Goal: Task Accomplishment & Management: Use online tool/utility

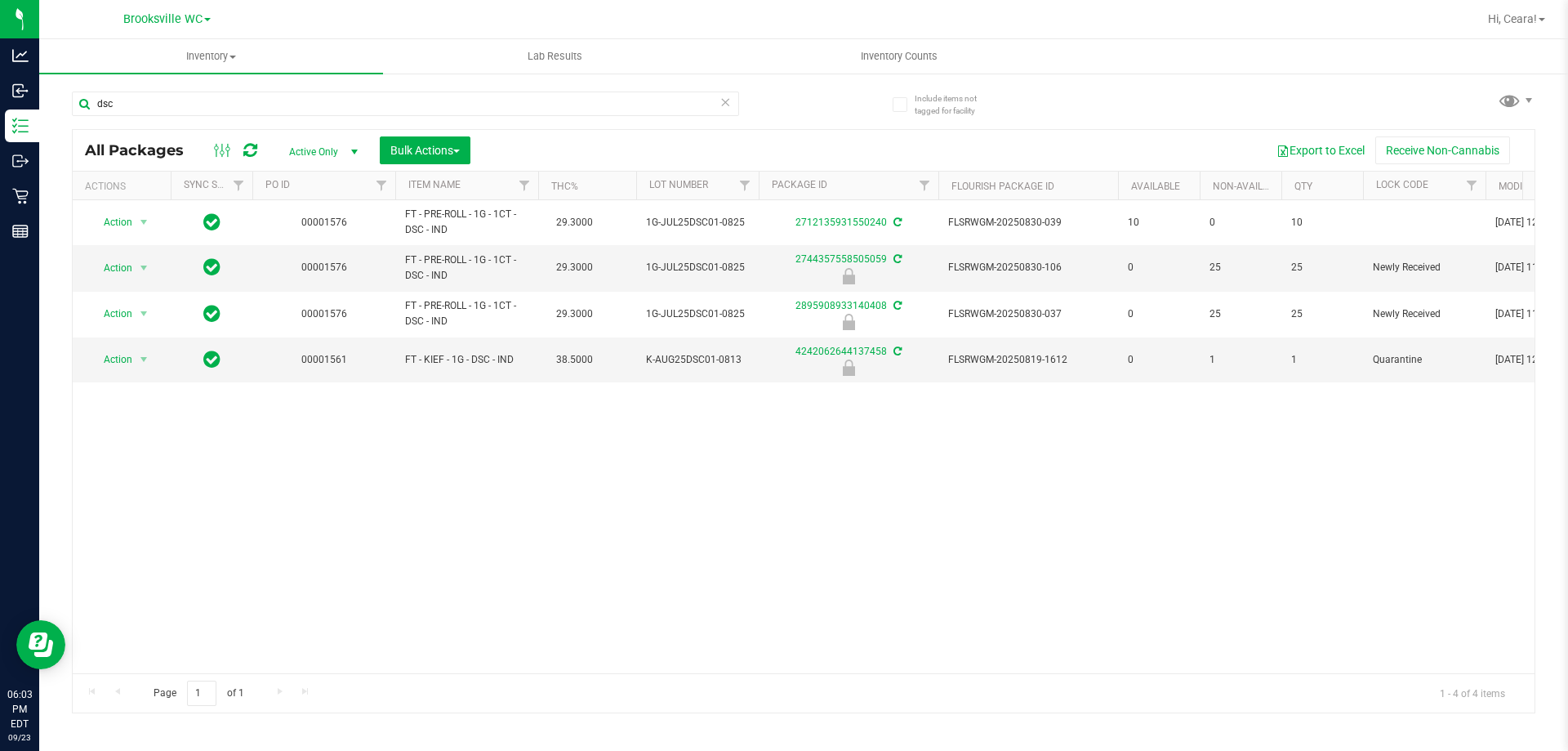
click at [442, 505] on div "Action Action Adjust qty Create package Edit attributes Global inventory Locate…" at bounding box center [804, 437] width 1462 height 473
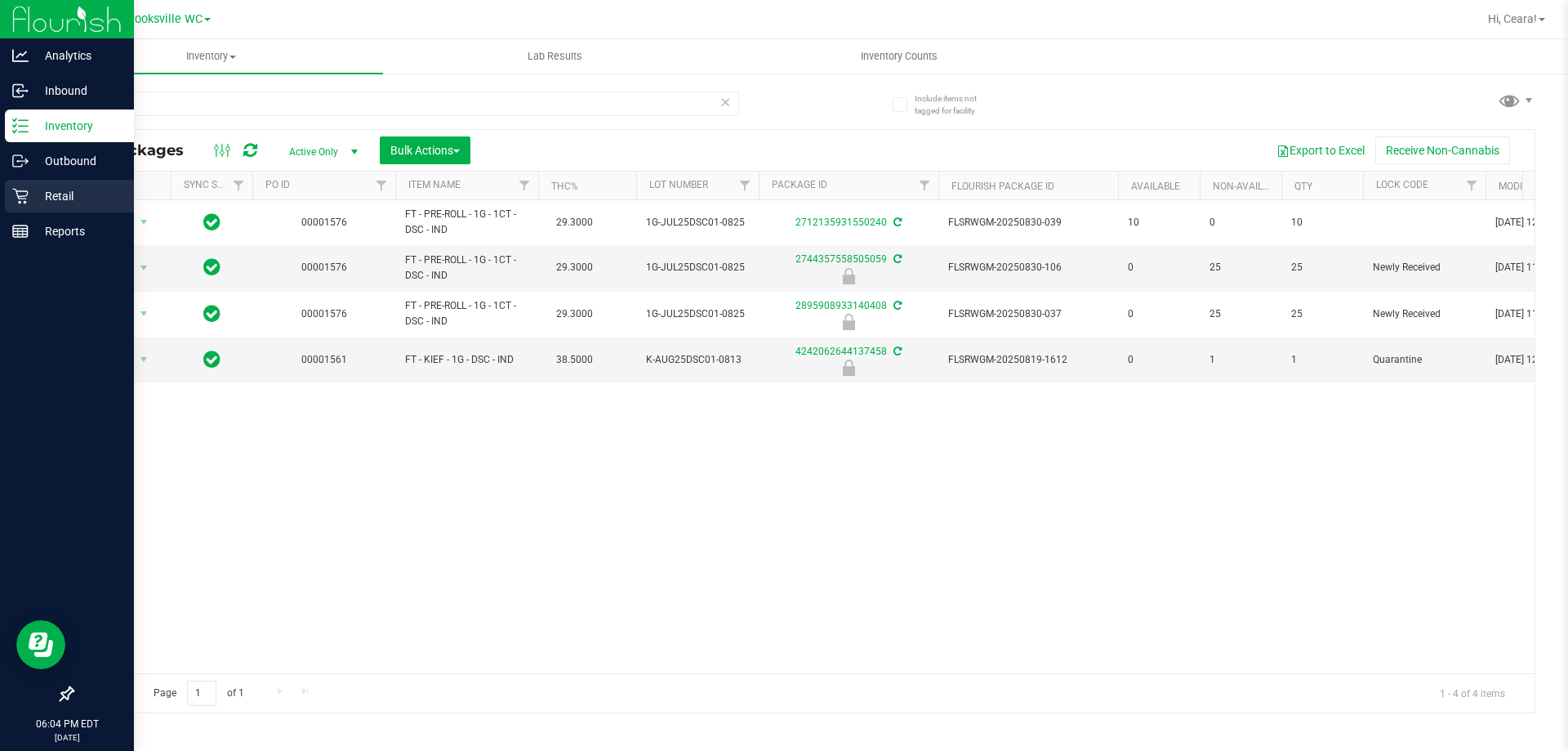
click at [39, 197] on p "Retail" at bounding box center [77, 196] width 98 height 20
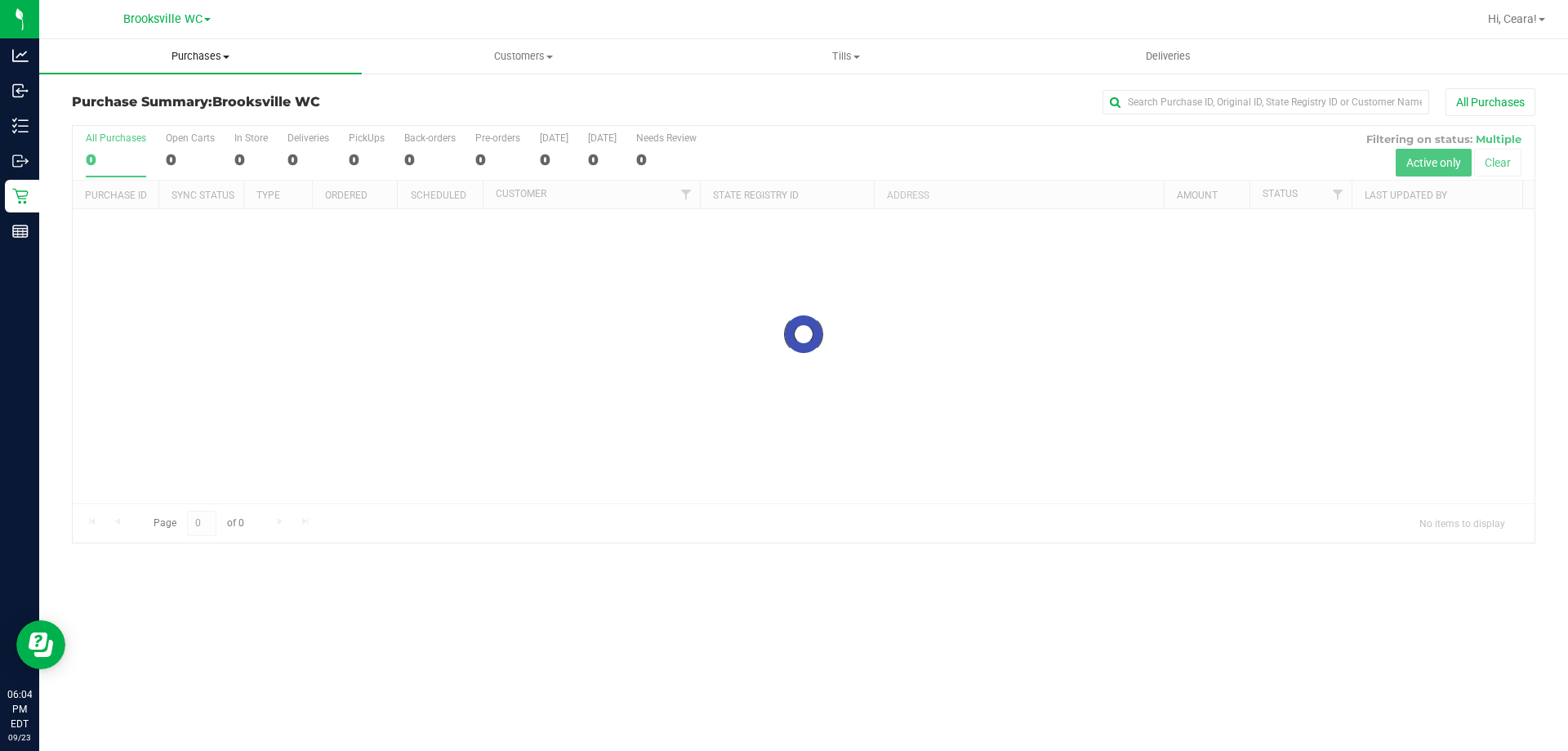
click at [191, 62] on span "Purchases" at bounding box center [200, 57] width 322 height 15
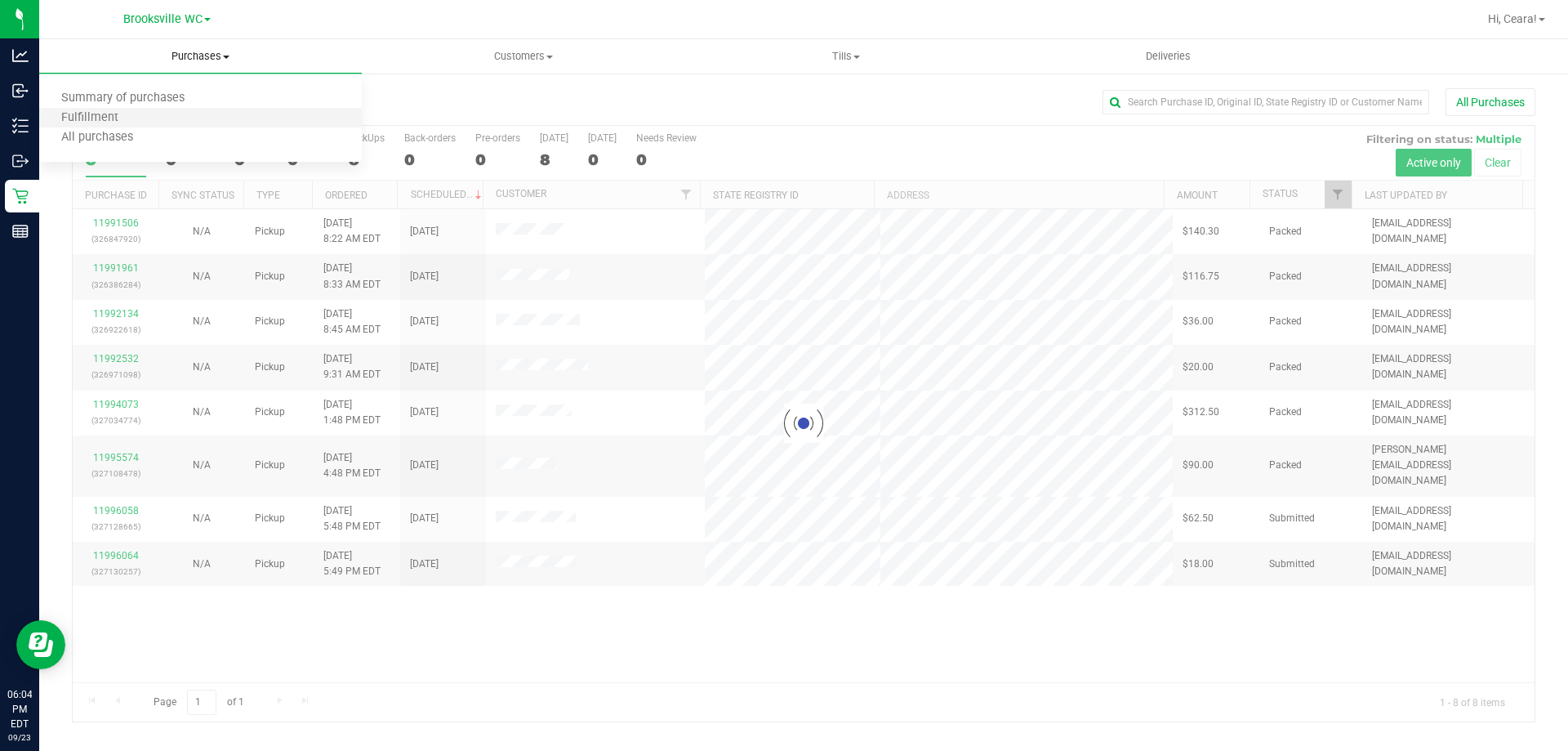
click at [174, 121] on li "Fulfillment" at bounding box center [200, 118] width 322 height 20
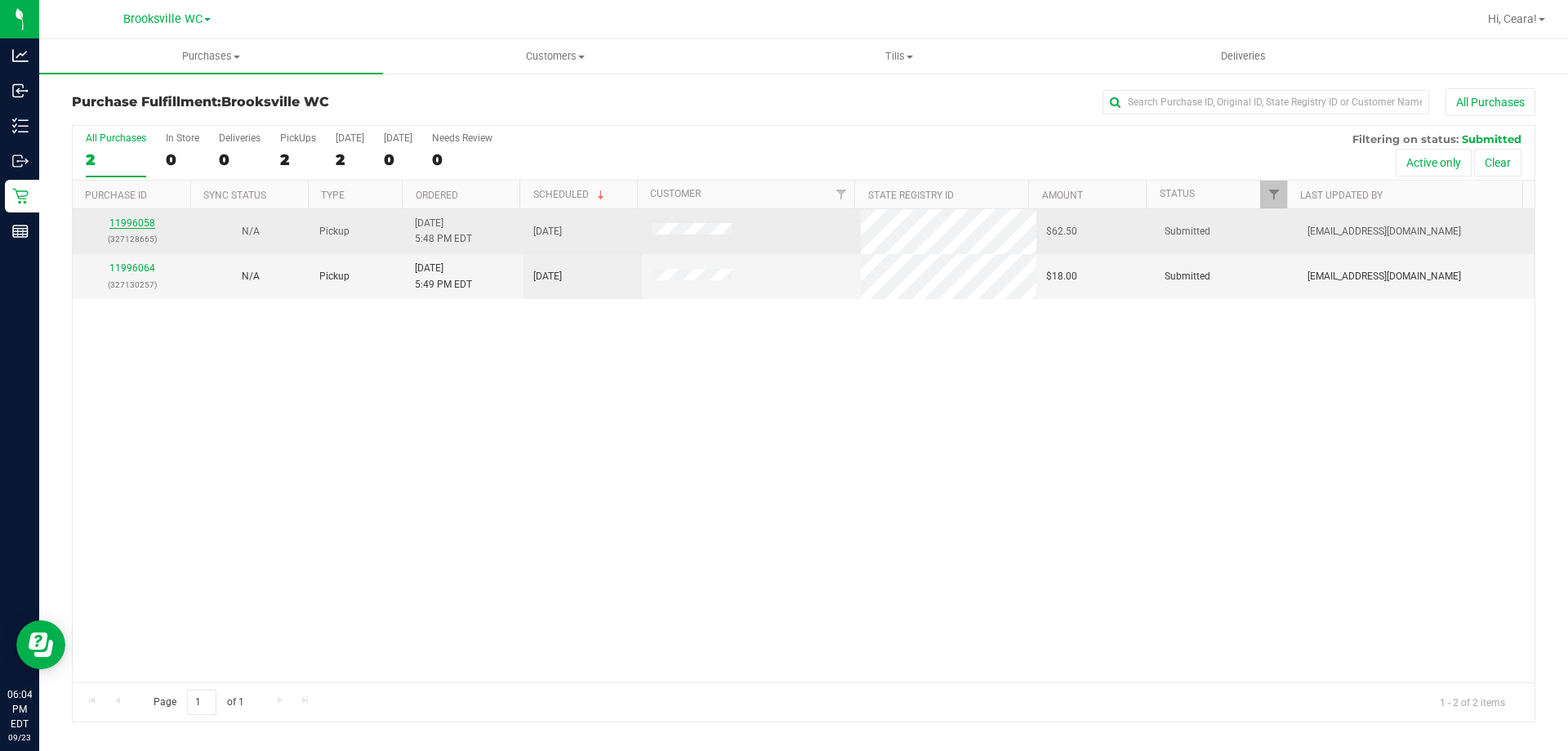
click at [136, 222] on link "11996058" at bounding box center [132, 223] width 46 height 11
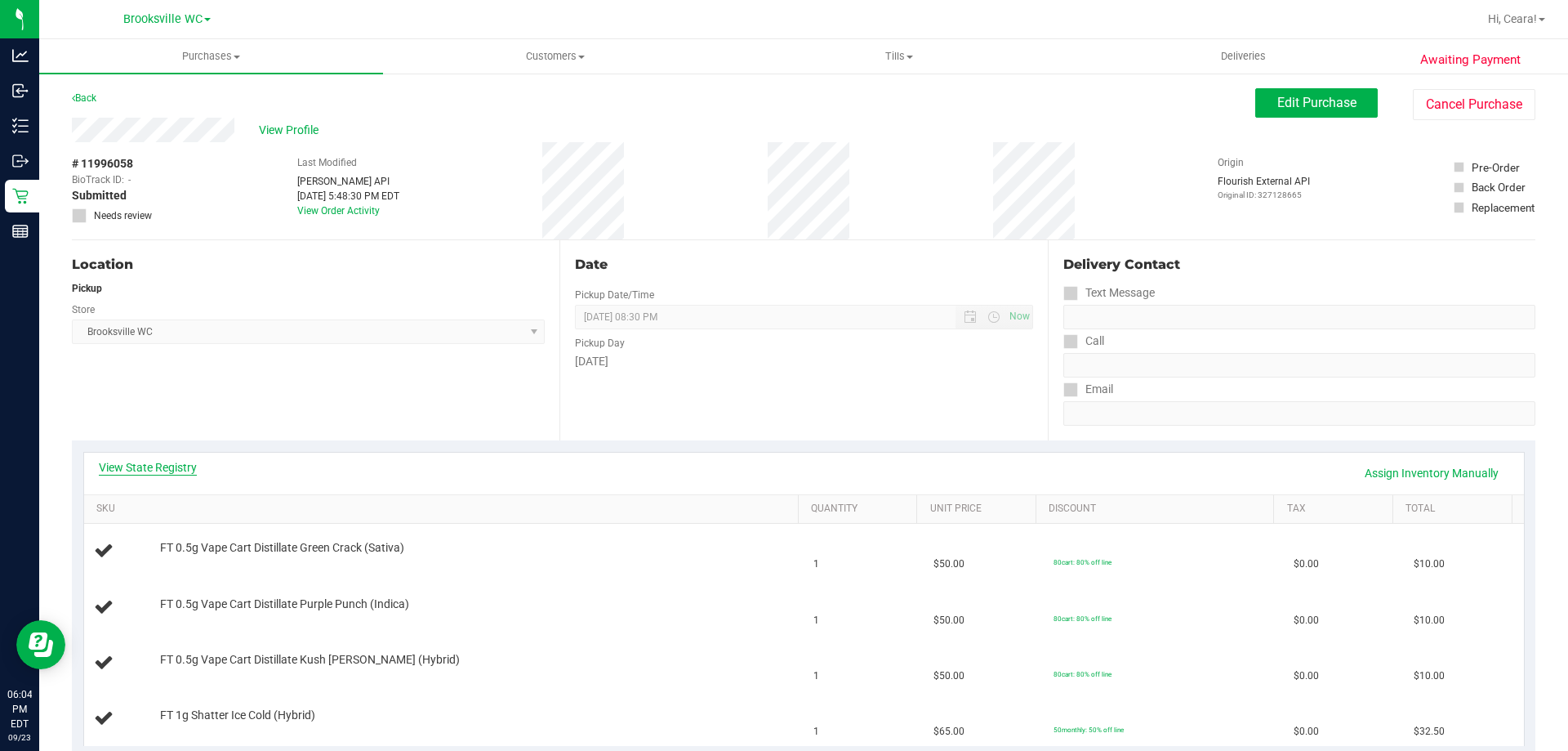
click at [177, 471] on link "View State Registry" at bounding box center [147, 467] width 98 height 16
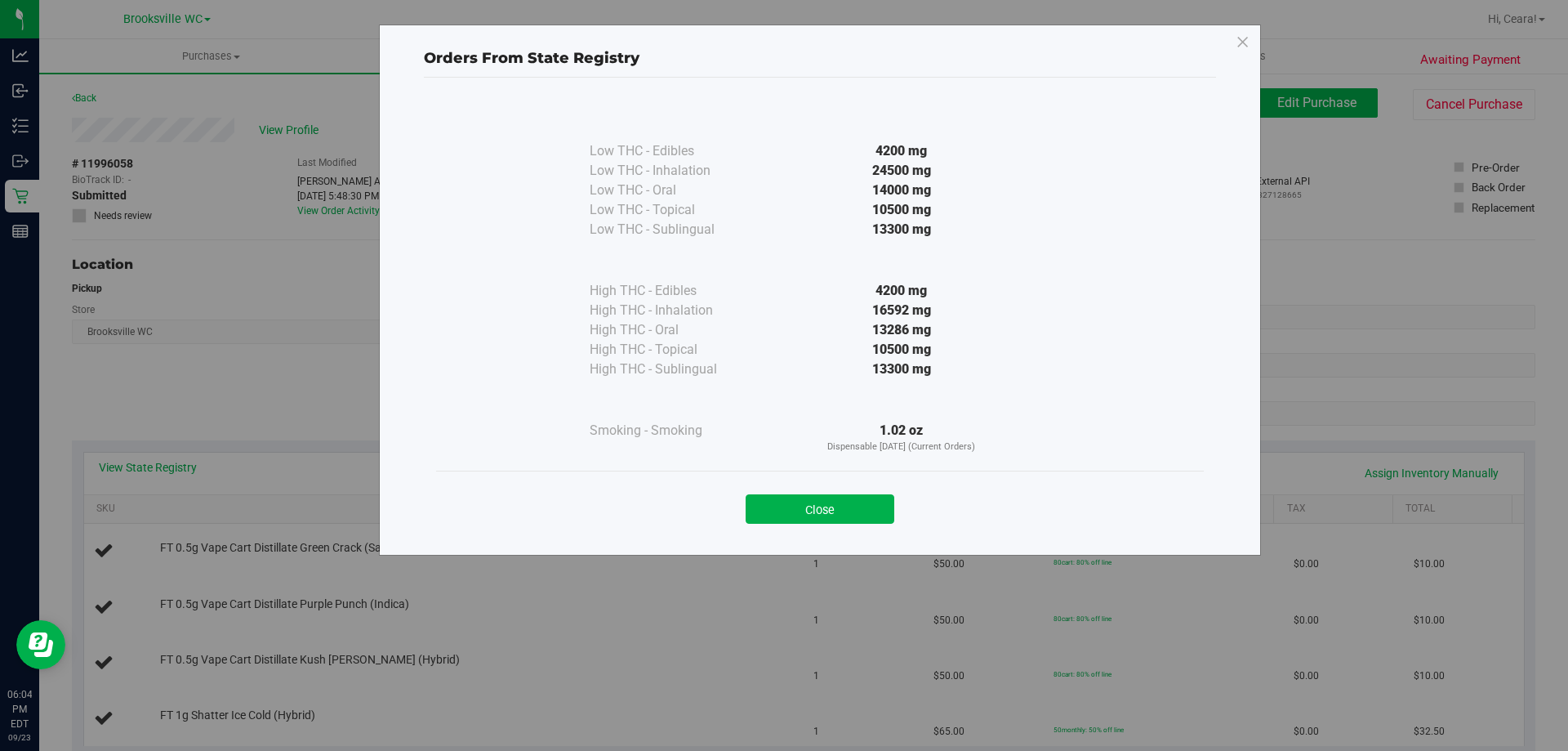
click at [850, 507] on button "Close" at bounding box center [820, 509] width 149 height 30
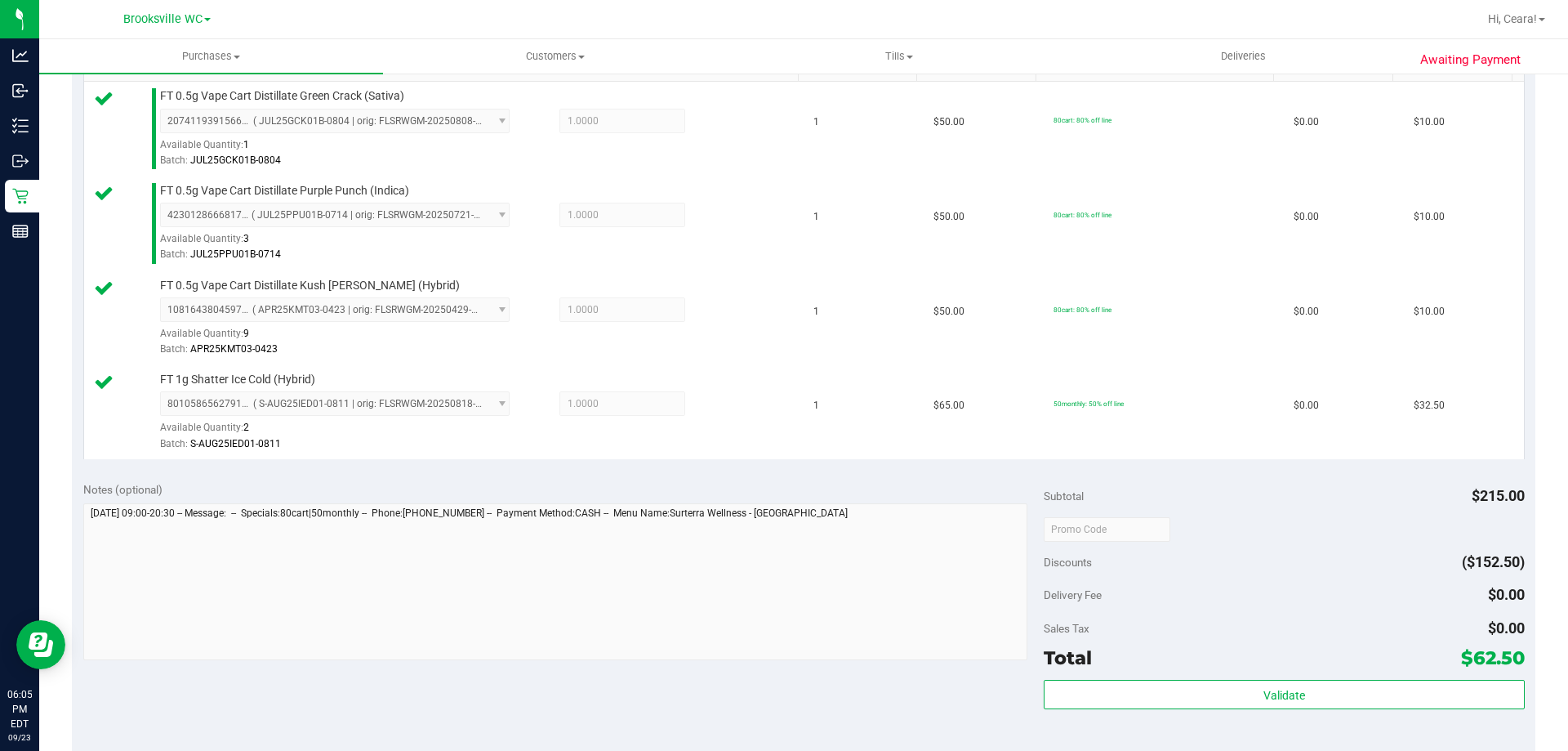
scroll to position [490, 0]
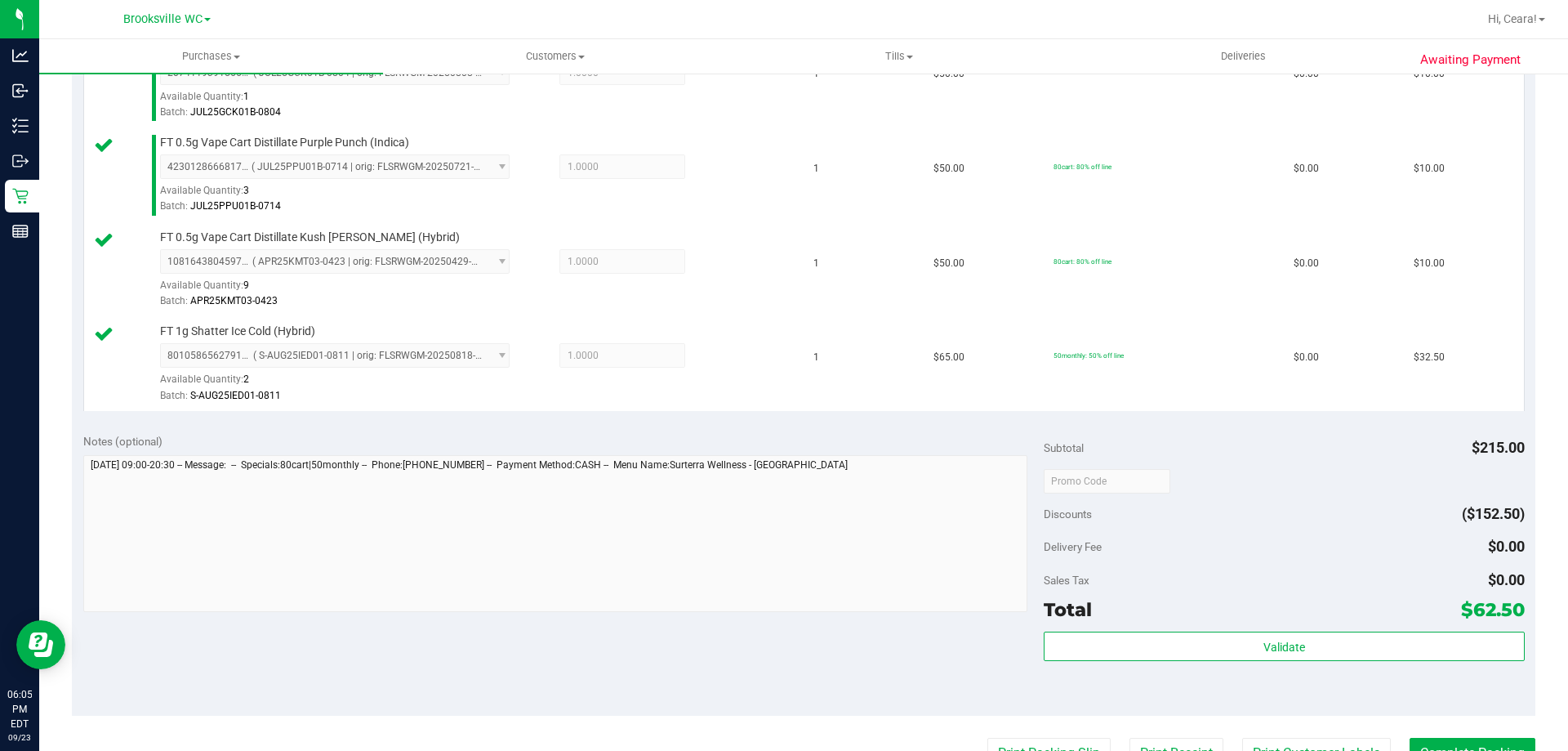
click at [1238, 615] on div "Total $62.50" at bounding box center [1283, 610] width 480 height 30
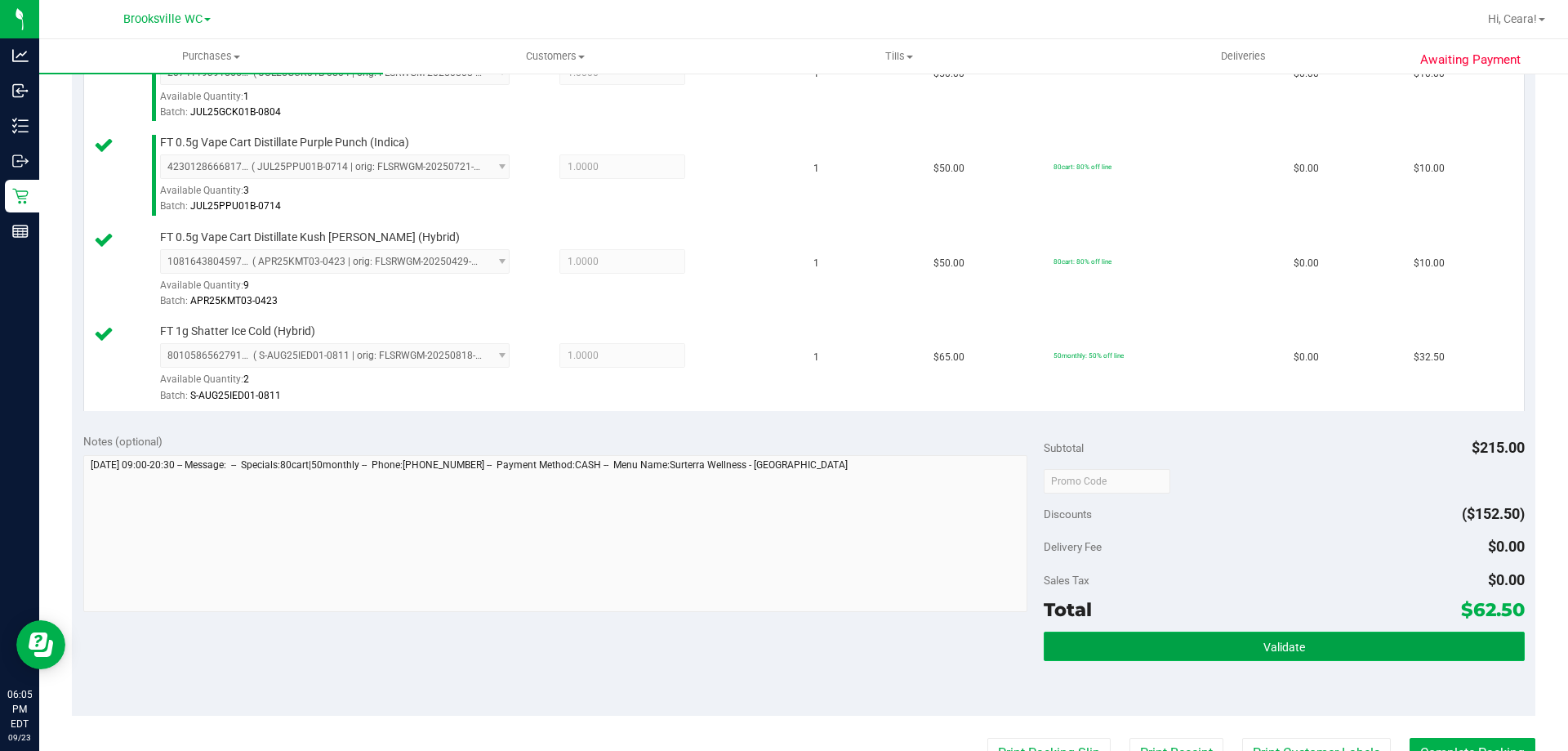
click at [1235, 651] on button "Validate" at bounding box center [1283, 646] width 480 height 30
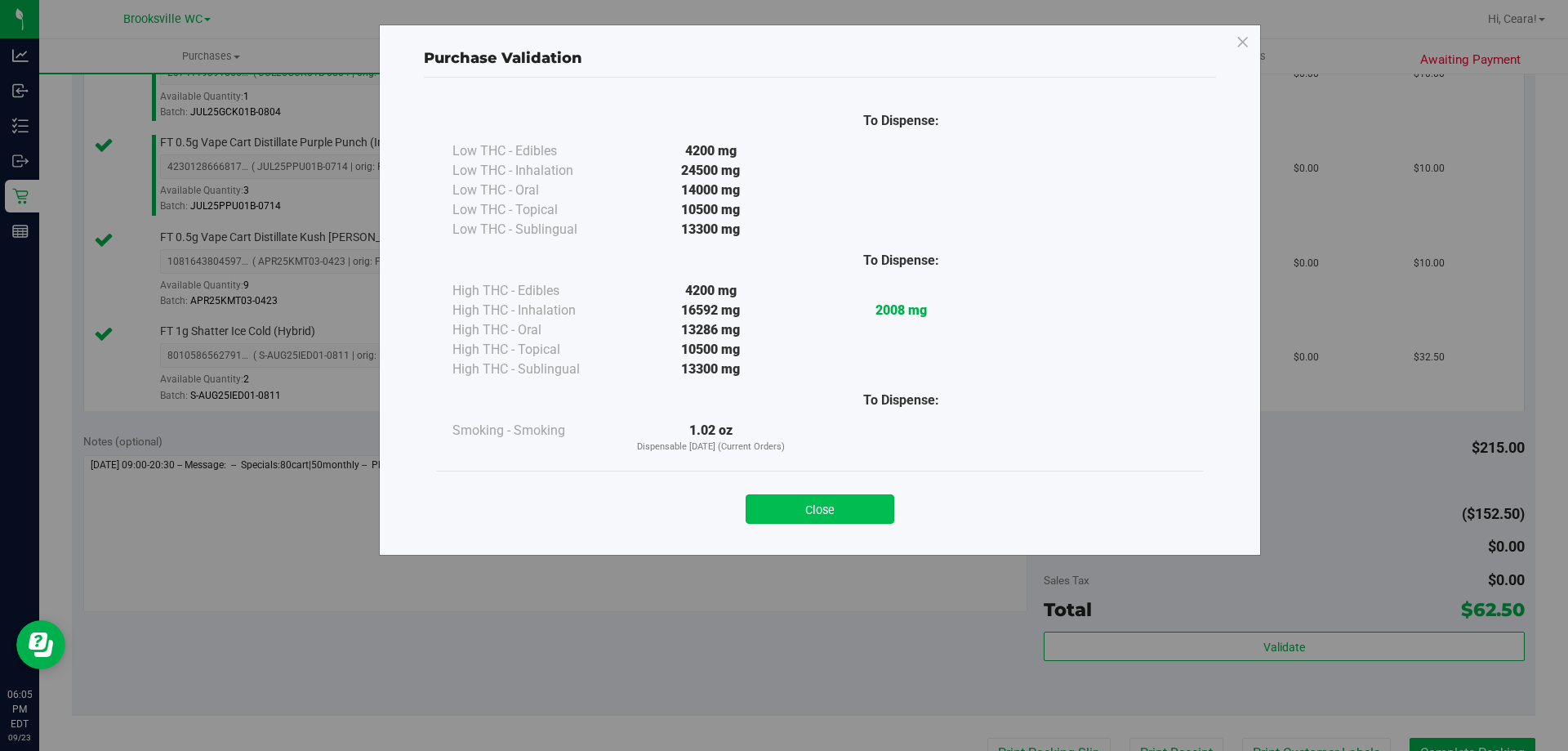
click at [878, 498] on button "Close" at bounding box center [820, 509] width 149 height 30
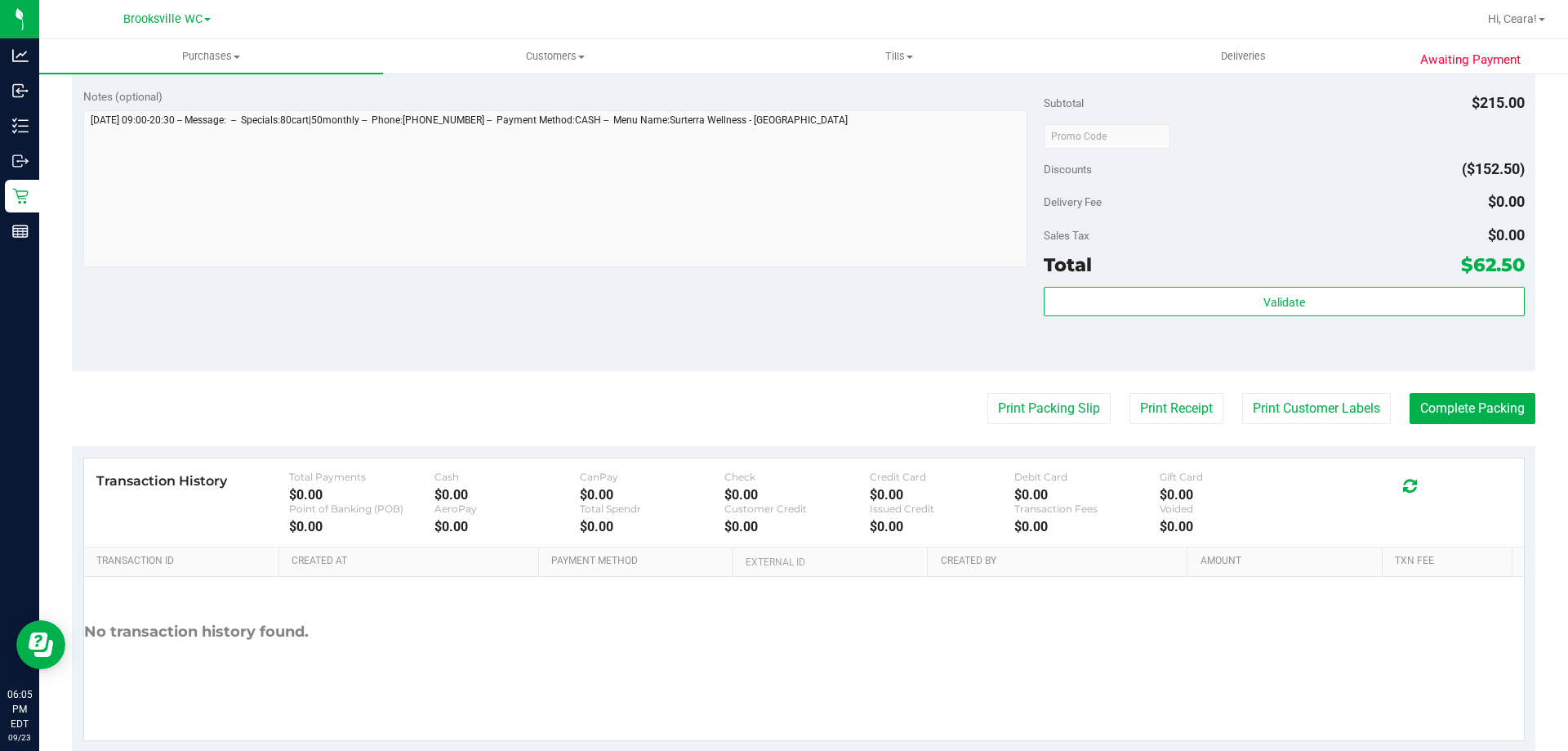
scroll to position [868, 0]
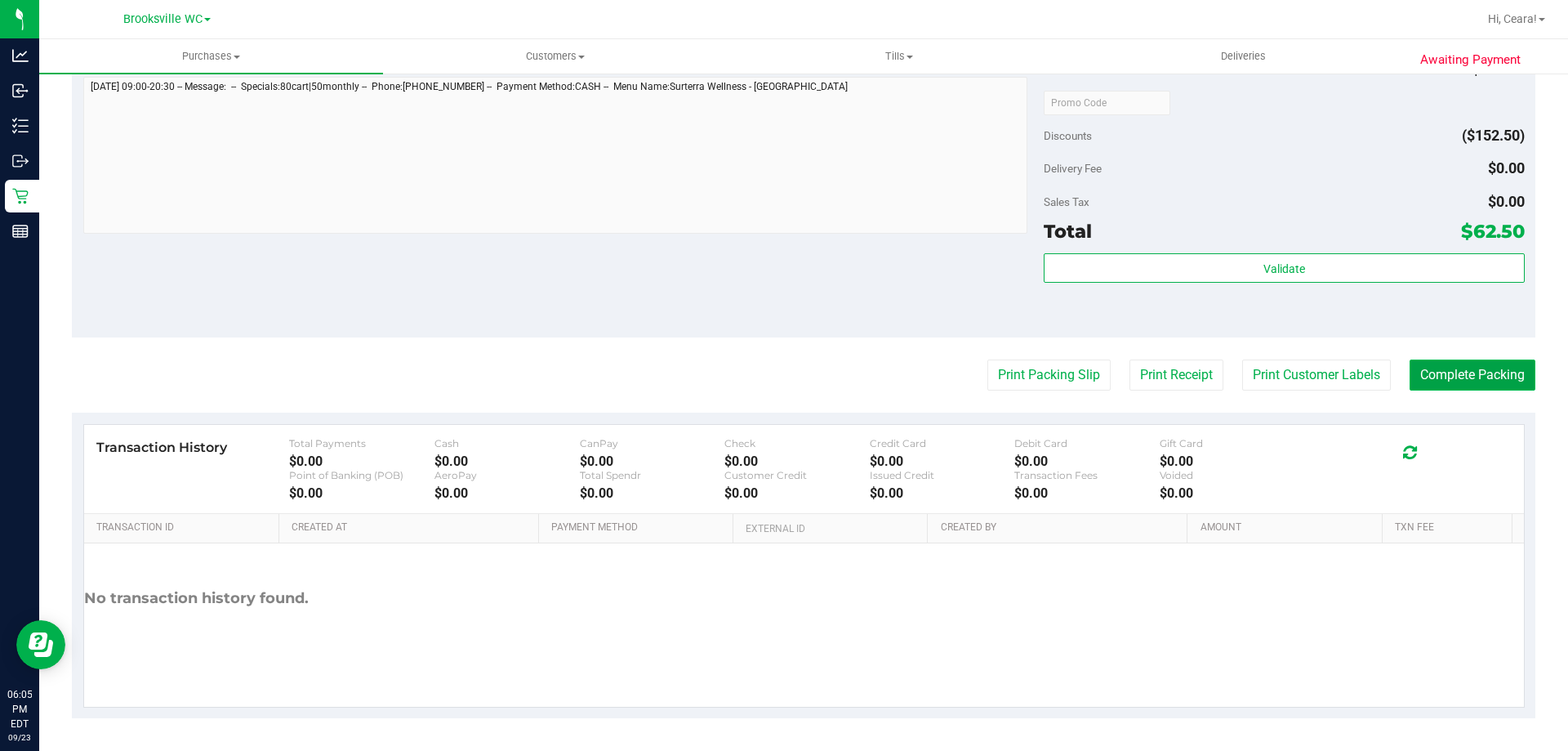
click at [1475, 373] on button "Complete Packing" at bounding box center [1472, 375] width 126 height 31
